Goal: Find specific page/section: Find specific page/section

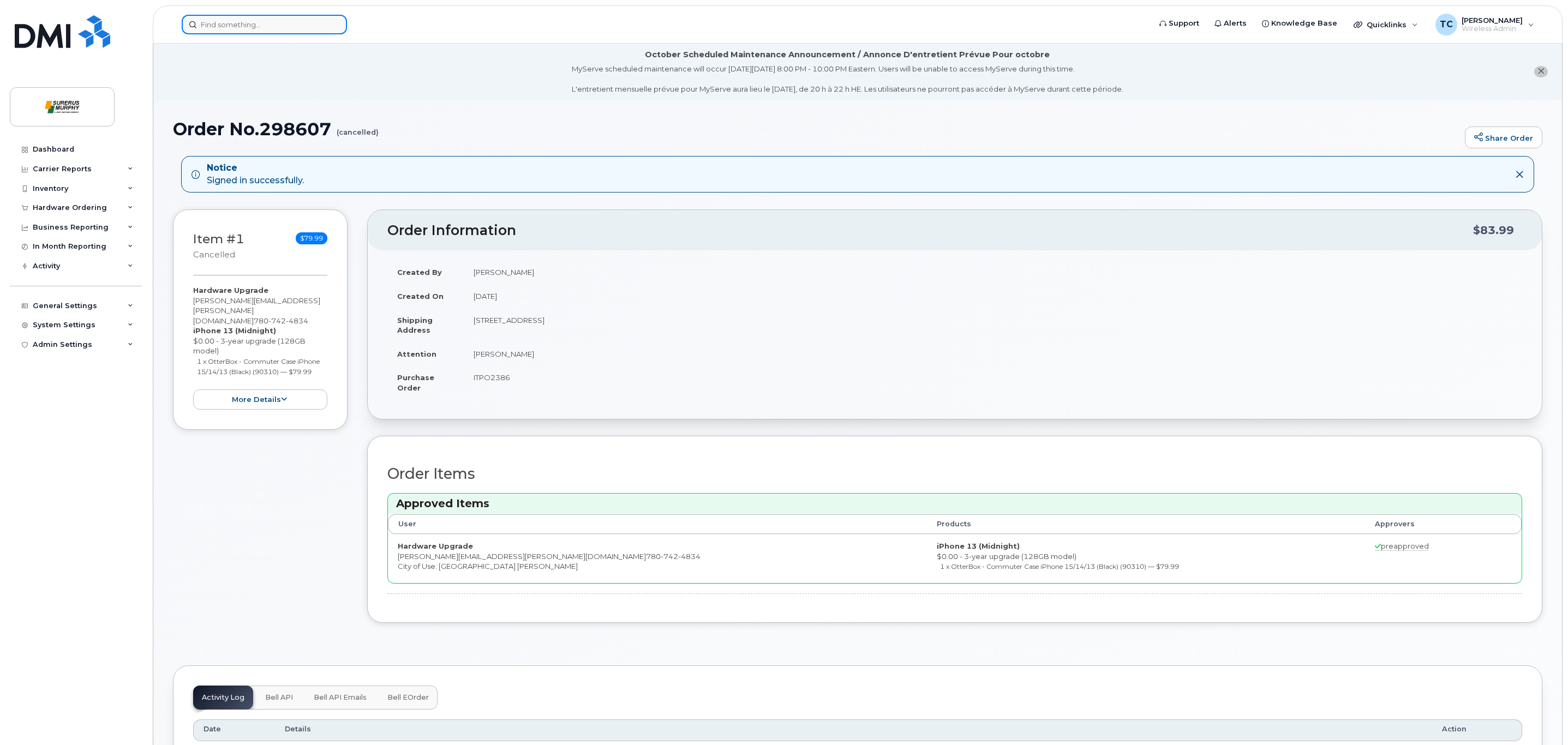
click at [292, 17] on input at bounding box center [264, 25] width 165 height 20
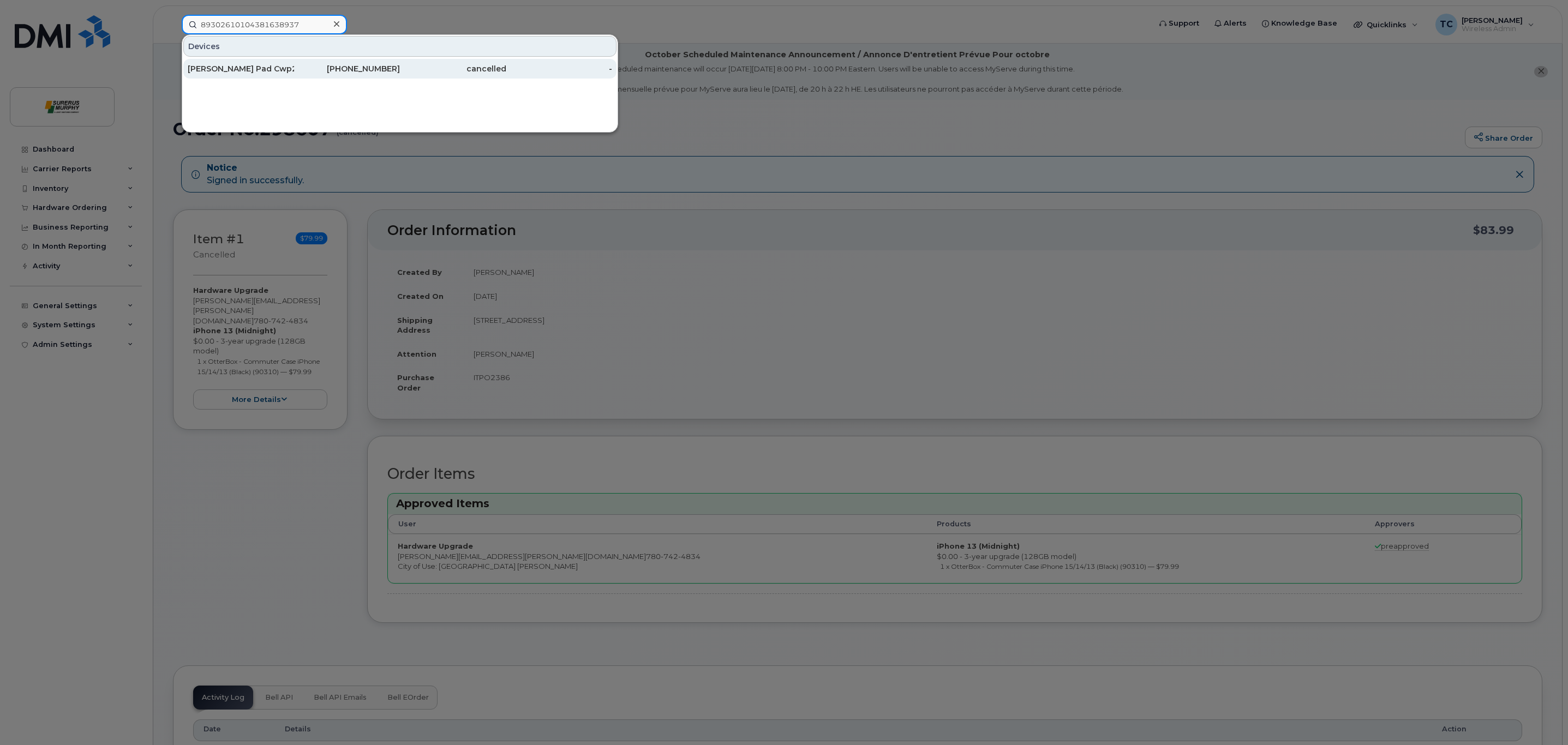
type input "89302610104381638937"
click at [269, 64] on div "[PERSON_NAME] Pad Cwp2 ." at bounding box center [241, 69] width 106 height 11
